Goal: Task Accomplishment & Management: Manage account settings

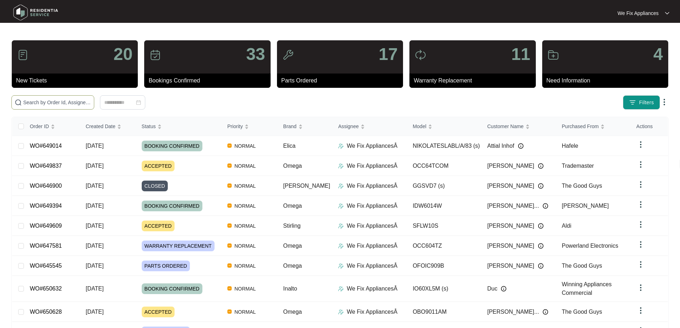
drag, startPoint x: 30, startPoint y: 109, endPoint x: 40, endPoint y: 102, distance: 12.1
paste input "649837"
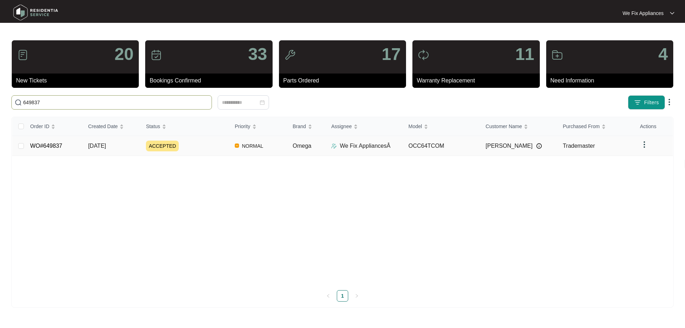
type input "649837"
click at [34, 143] on link "WO#649837" at bounding box center [46, 146] width 32 height 6
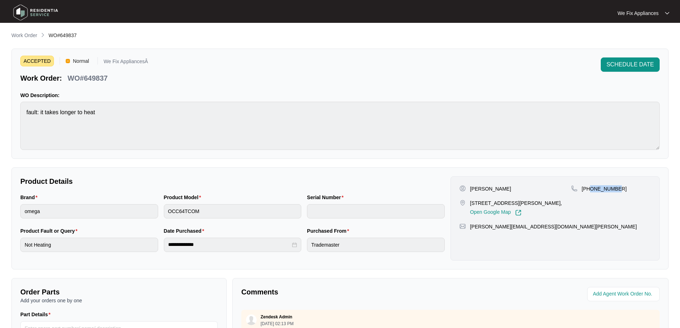
drag, startPoint x: 617, startPoint y: 190, endPoint x: 591, endPoint y: 192, distance: 25.5
click at [591, 192] on div "[PHONE_NUMBER]" at bounding box center [611, 200] width 80 height 31
copy p "450620846"
drag, startPoint x: 107, startPoint y: 81, endPoint x: 83, endPoint y: 80, distance: 24.3
click at [83, 80] on p "WO#649837" at bounding box center [87, 78] width 40 height 10
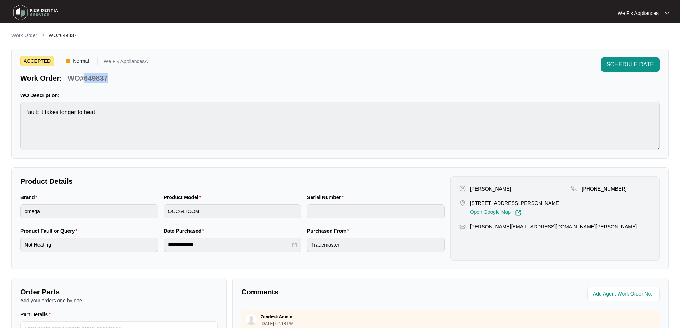
copy p "649837"
click at [659, 62] on button "SCHEDULE DATE" at bounding box center [630, 64] width 59 height 14
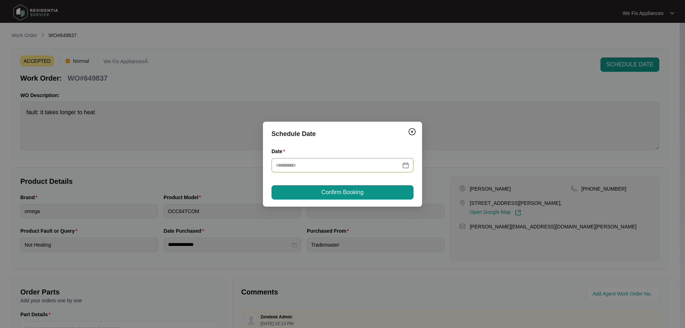
click at [355, 165] on input "Date" at bounding box center [338, 165] width 125 height 8
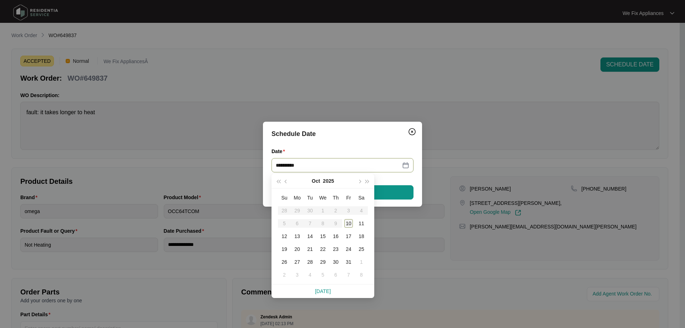
type input "**********"
click at [351, 224] on div "10" at bounding box center [348, 223] width 9 height 9
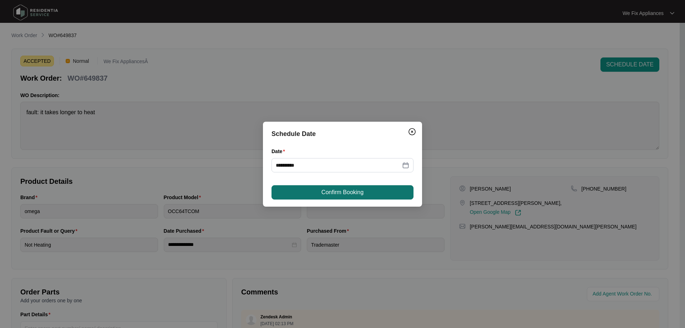
click at [366, 192] on button "Confirm Booking" at bounding box center [343, 192] width 142 height 14
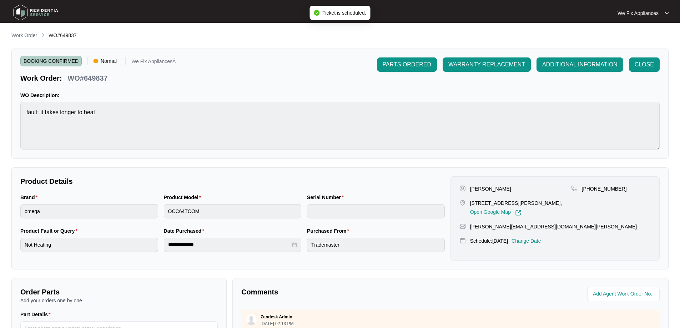
click at [46, 8] on img at bounding box center [36, 12] width 50 height 21
